Goal: Find contact information: Find contact information

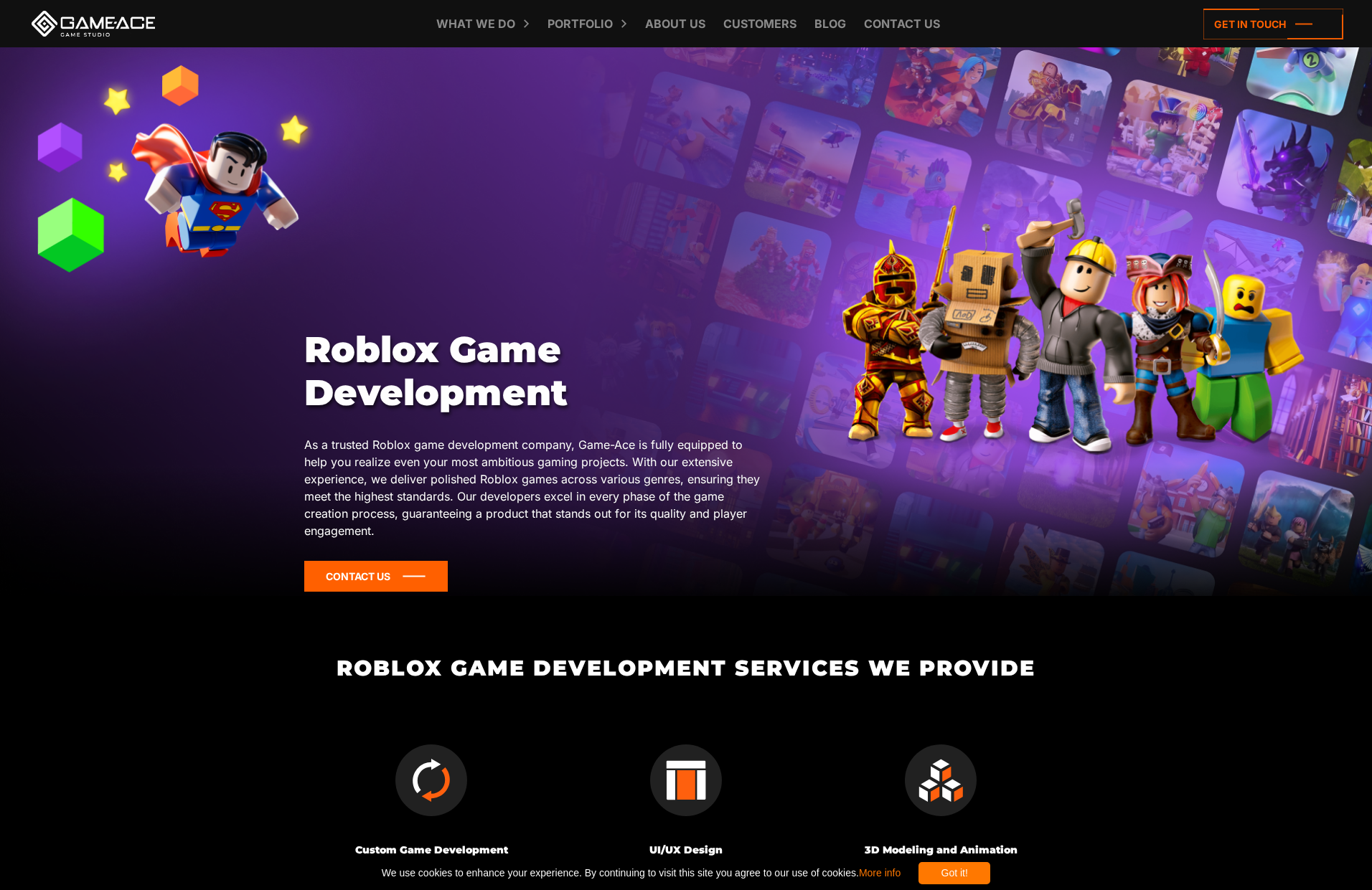
click at [341, 564] on icon at bounding box center [376, 577] width 143 height 31
click at [404, 580] on icon at bounding box center [376, 577] width 143 height 31
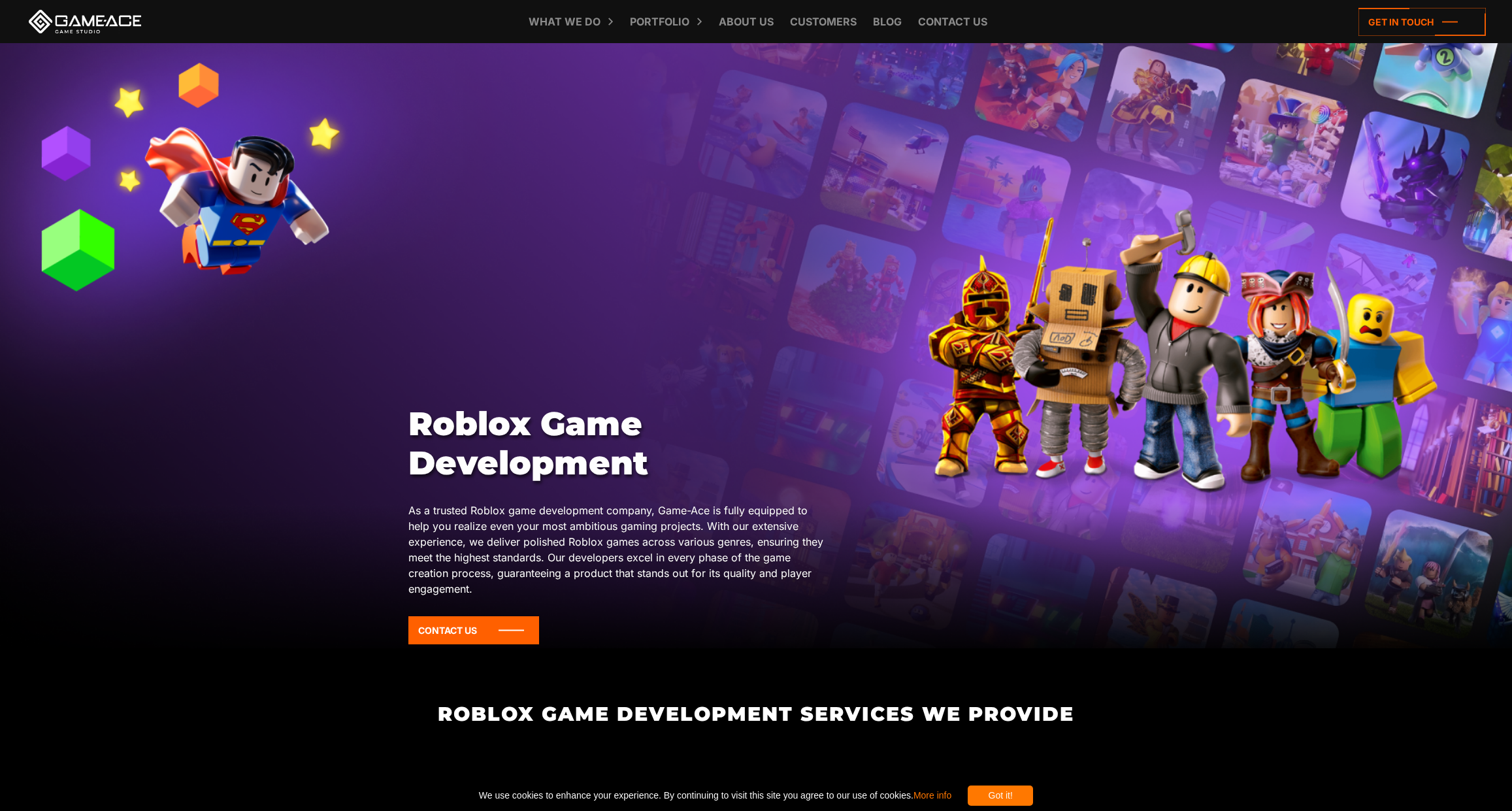
click at [573, 261] on div at bounding box center [756, 346] width 1512 height 605
